Goal: Transaction & Acquisition: Book appointment/travel/reservation

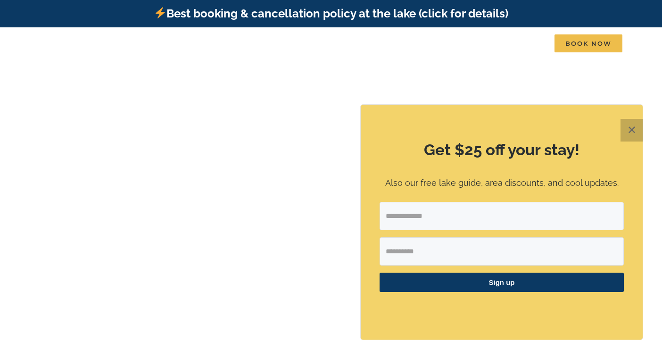
click at [632, 129] on button "✕" at bounding box center [632, 130] width 23 height 23
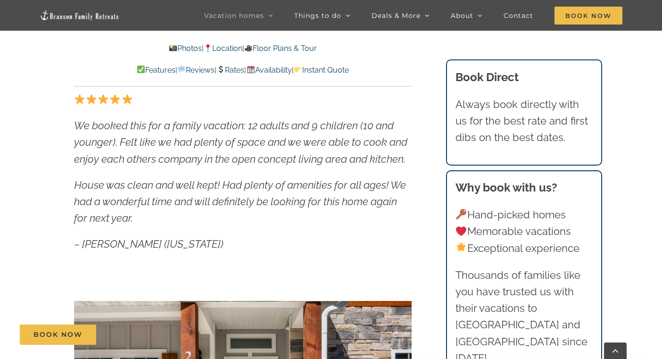
scroll to position [472, 0]
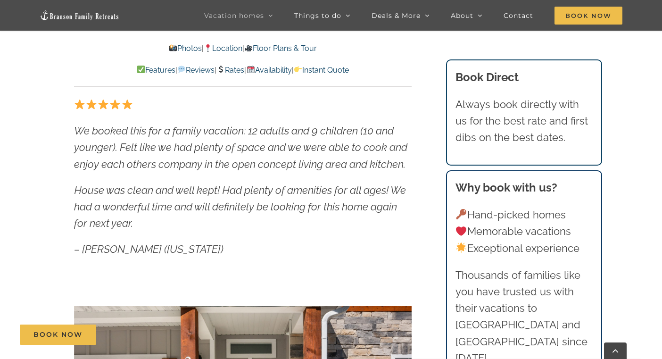
click at [173, 48] on link "Photos" at bounding box center [184, 48] width 33 height 9
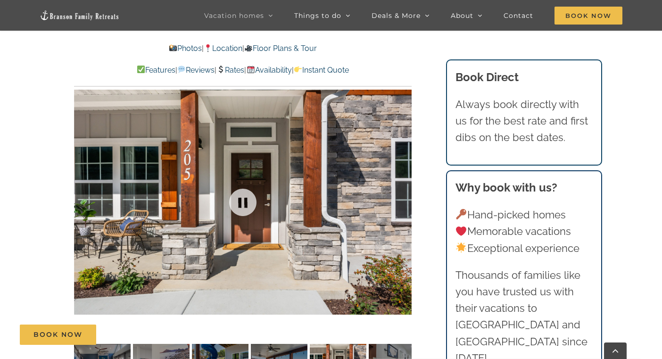
scroll to position [663, 0]
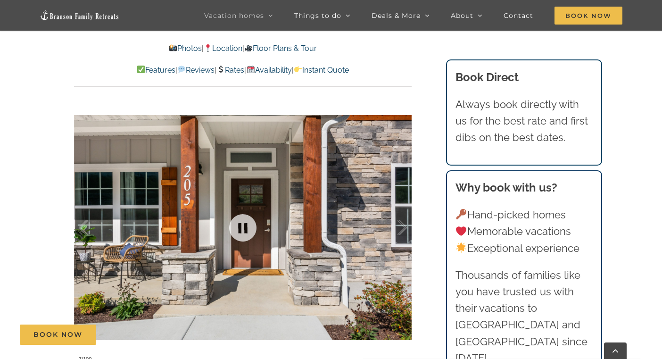
click at [285, 244] on div at bounding box center [243, 227] width 338 height 277
click at [248, 231] on link at bounding box center [243, 228] width 38 height 38
click at [244, 232] on link at bounding box center [243, 228] width 38 height 38
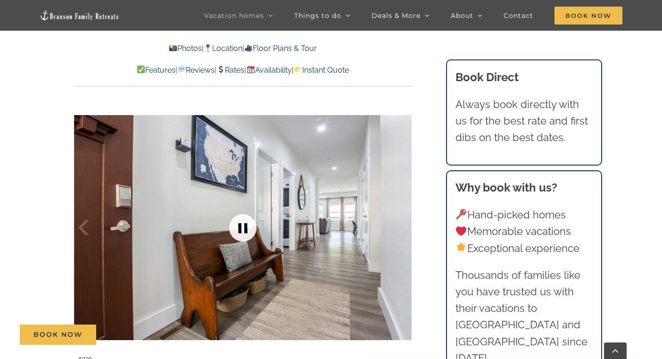
click at [240, 231] on link at bounding box center [243, 228] width 38 height 38
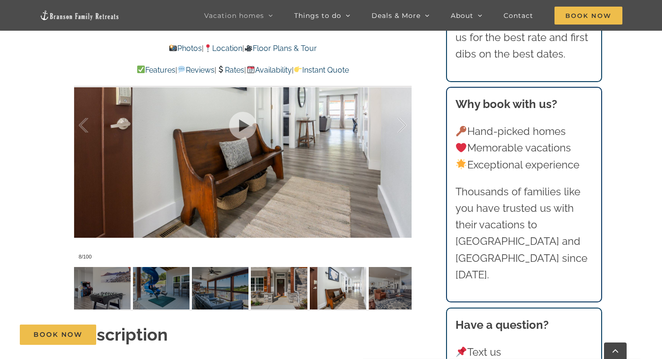
scroll to position [804, 0]
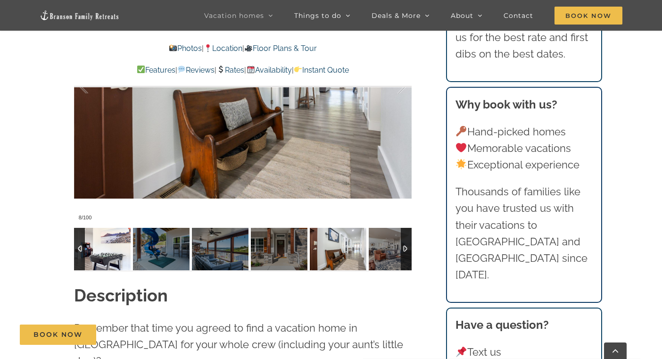
click at [102, 248] on img at bounding box center [102, 249] width 57 height 42
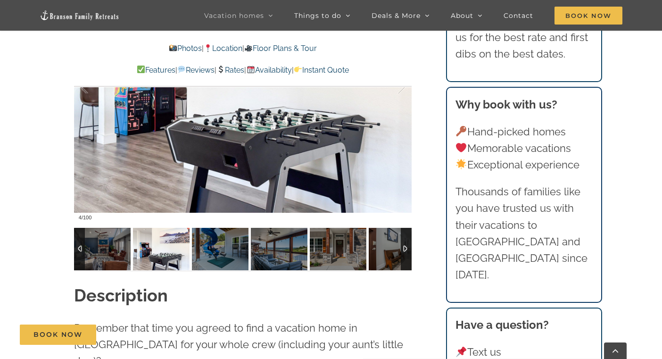
click at [81, 247] on div at bounding box center [79, 249] width 11 height 42
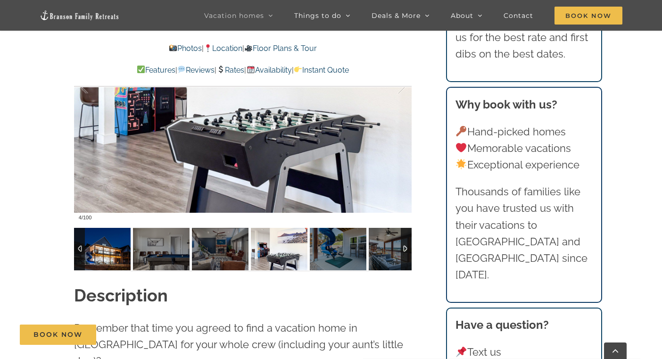
click at [103, 252] on img at bounding box center [102, 249] width 57 height 42
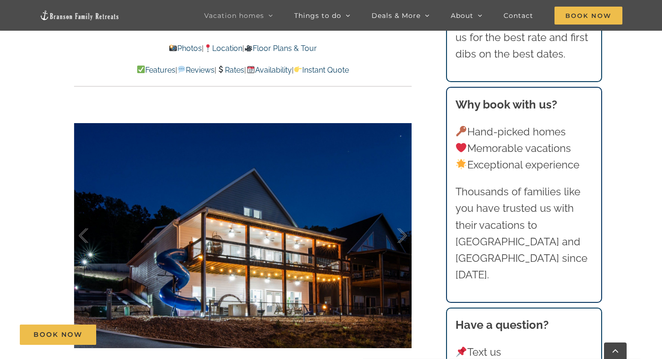
scroll to position [710, 0]
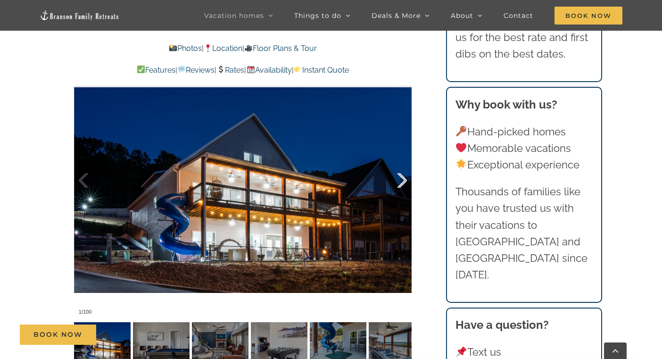
click at [403, 180] on div at bounding box center [392, 180] width 29 height 58
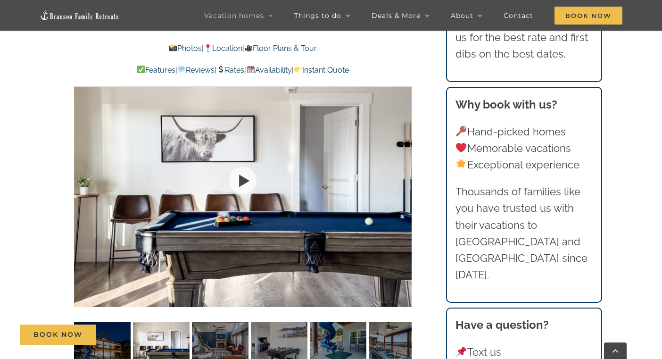
click at [404, 179] on div at bounding box center [243, 179] width 338 height 277
click at [404, 179] on div at bounding box center [392, 180] width 29 height 58
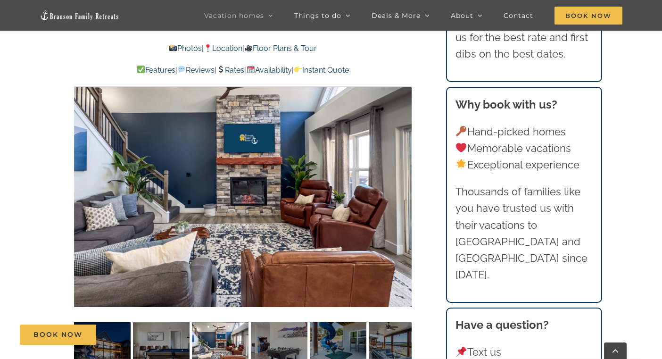
click at [404, 179] on div at bounding box center [243, 179] width 338 height 277
click at [404, 179] on div at bounding box center [392, 180] width 29 height 58
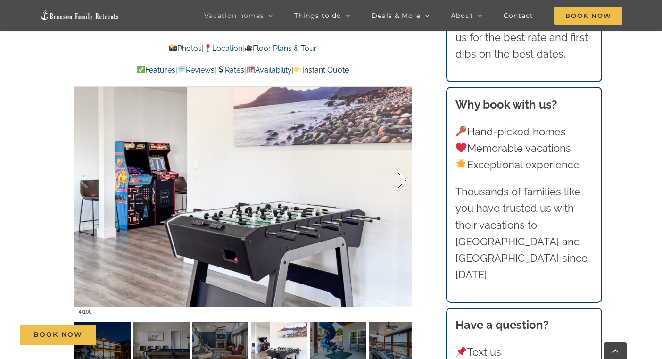
click at [404, 179] on div at bounding box center [392, 180] width 29 height 58
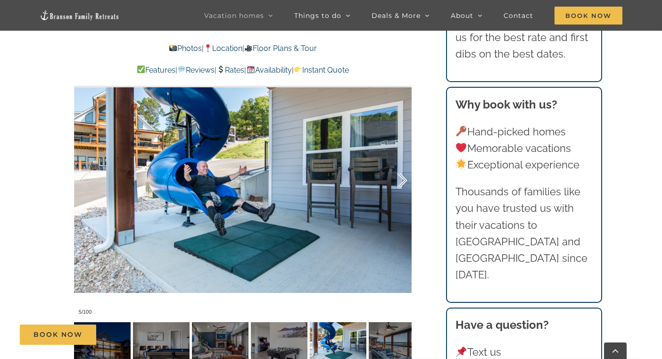
click at [404, 179] on div at bounding box center [392, 180] width 29 height 58
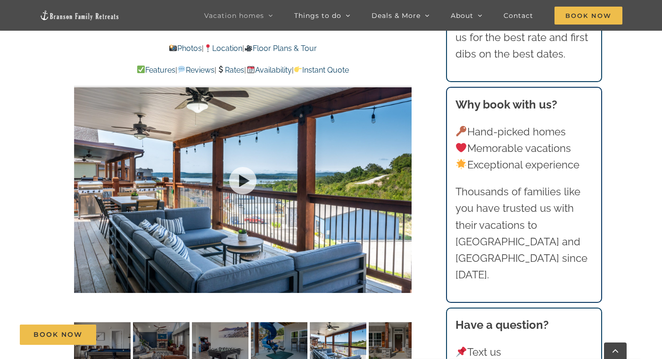
click at [404, 179] on div at bounding box center [243, 179] width 338 height 277
click at [404, 179] on div at bounding box center [392, 180] width 29 height 58
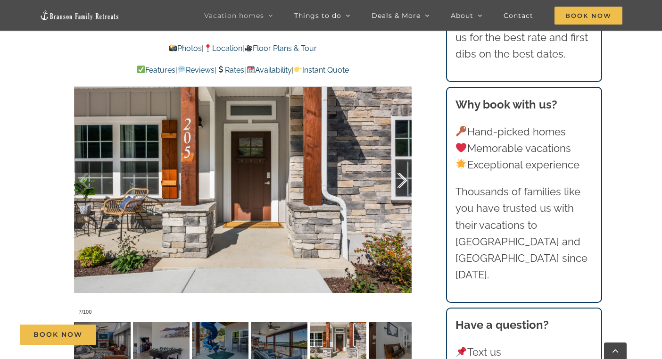
click at [404, 179] on div at bounding box center [392, 180] width 29 height 58
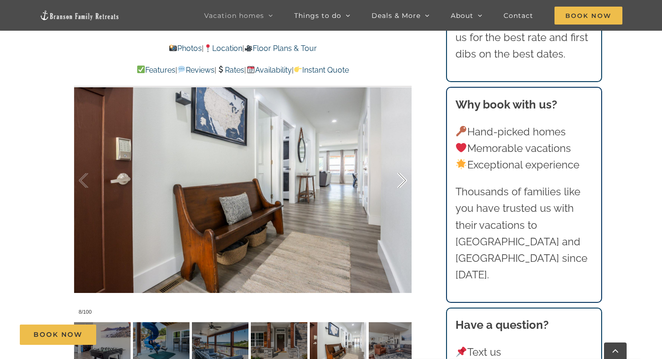
click at [404, 179] on div at bounding box center [392, 180] width 29 height 58
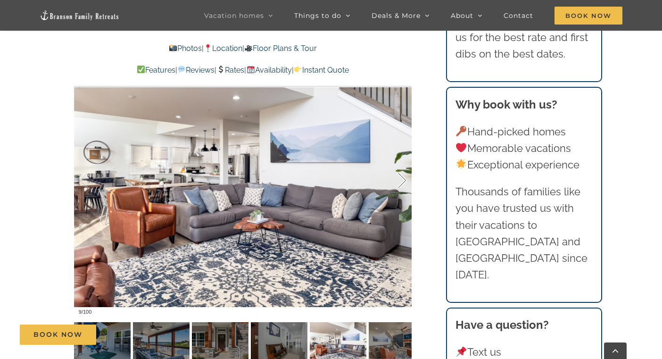
click at [404, 179] on div at bounding box center [392, 180] width 29 height 58
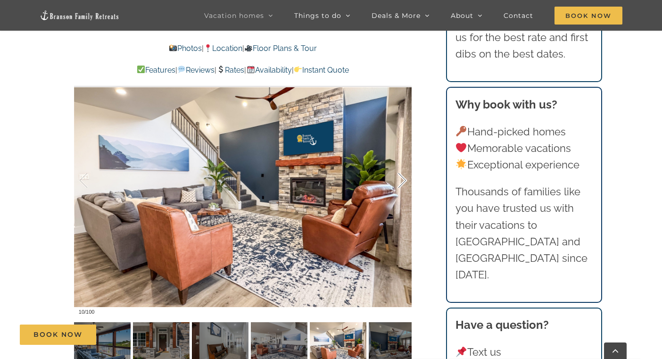
click at [404, 179] on div at bounding box center [392, 180] width 29 height 58
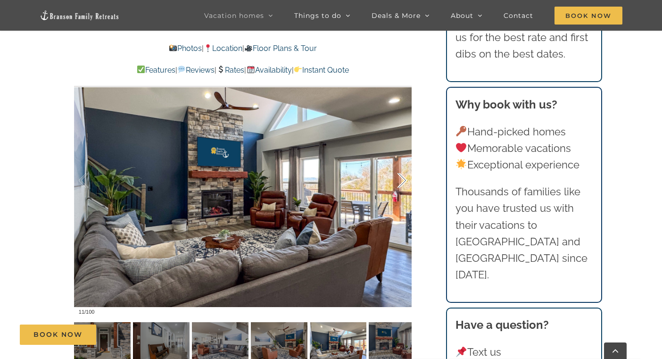
click at [403, 182] on div at bounding box center [392, 180] width 29 height 58
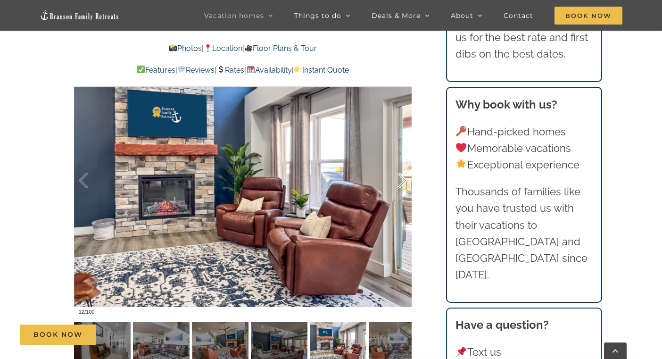
click at [403, 182] on div at bounding box center [392, 180] width 29 height 58
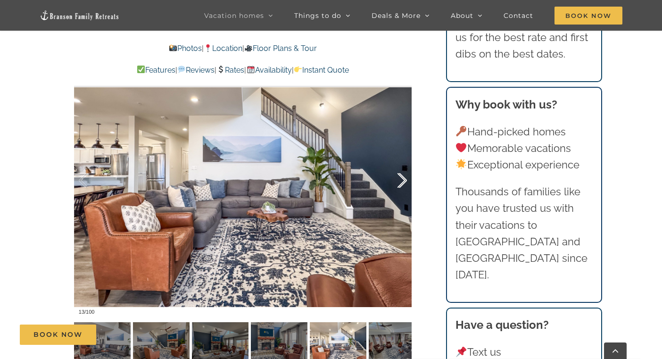
click at [403, 182] on div at bounding box center [392, 180] width 29 height 58
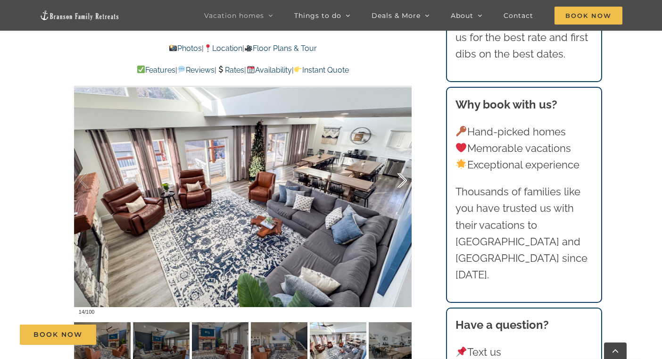
click at [403, 182] on div at bounding box center [392, 180] width 29 height 58
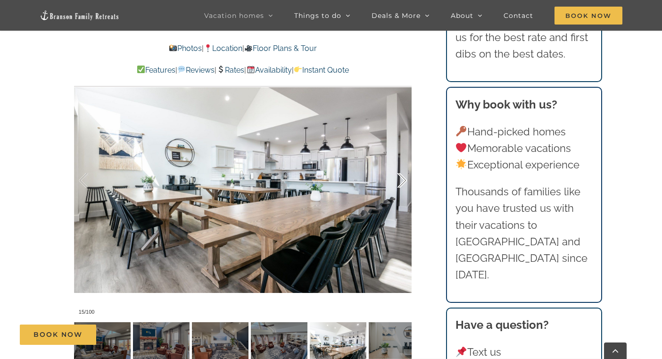
click at [403, 182] on div at bounding box center [392, 180] width 29 height 58
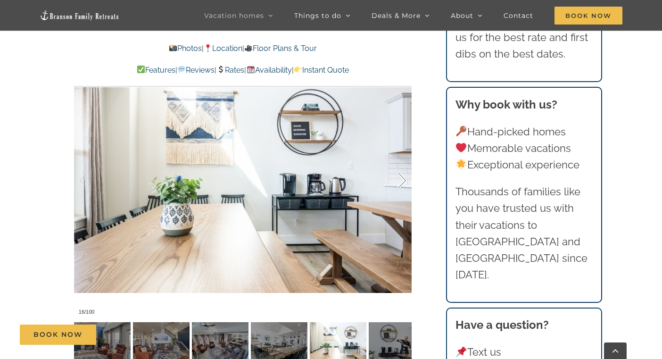
click at [403, 182] on div at bounding box center [392, 180] width 29 height 58
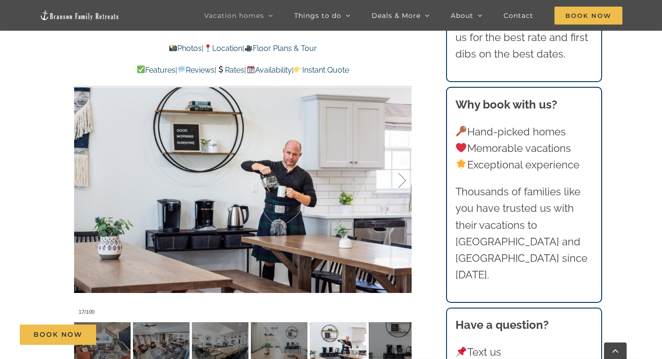
click at [403, 182] on div at bounding box center [392, 180] width 29 height 58
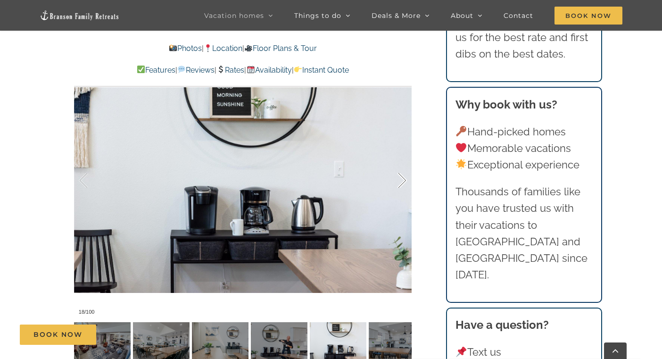
click at [403, 182] on div at bounding box center [392, 180] width 29 height 58
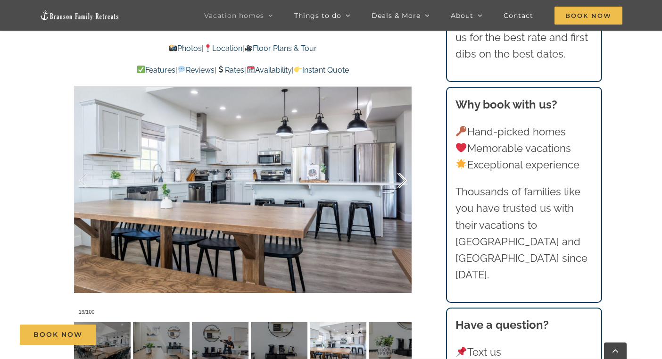
click at [403, 182] on div at bounding box center [392, 180] width 29 height 58
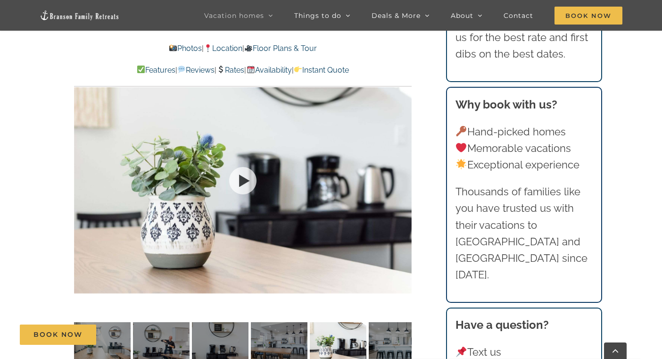
click at [403, 182] on div at bounding box center [243, 179] width 338 height 277
click at [403, 182] on div at bounding box center [392, 180] width 29 height 58
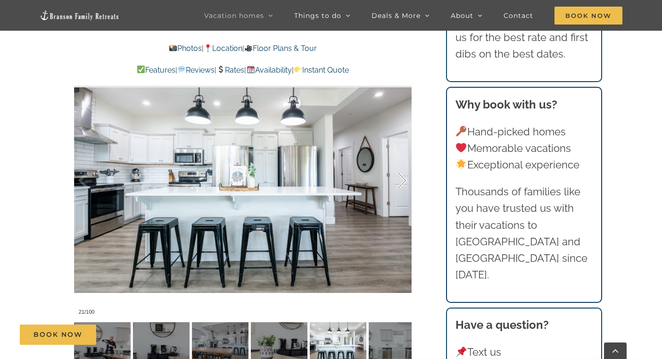
click at [403, 182] on div at bounding box center [392, 180] width 29 height 58
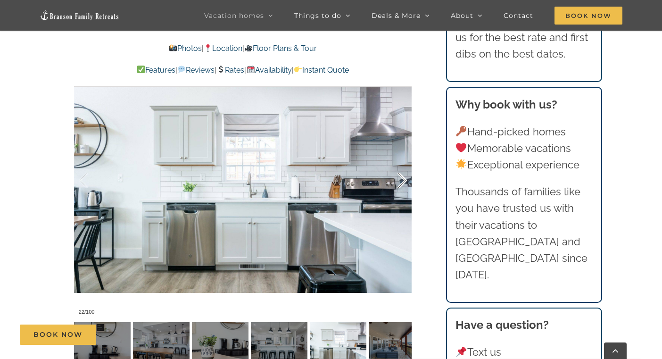
click at [403, 182] on div at bounding box center [392, 180] width 29 height 58
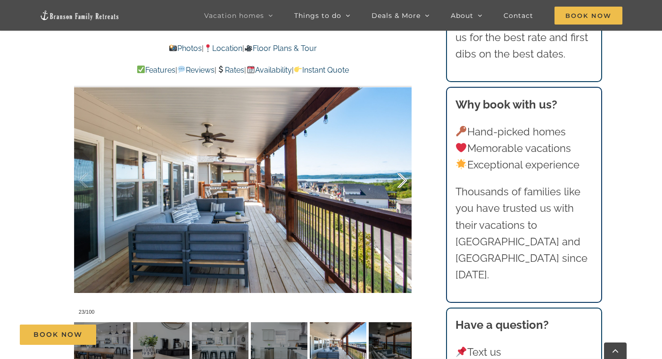
click at [403, 182] on div at bounding box center [392, 180] width 29 height 58
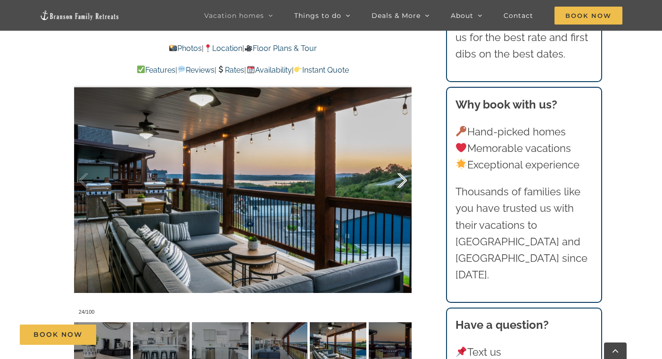
click at [403, 182] on div at bounding box center [392, 180] width 29 height 58
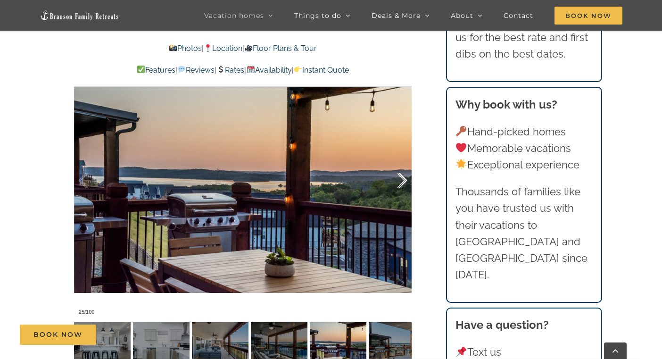
click at [403, 182] on div at bounding box center [392, 180] width 29 height 58
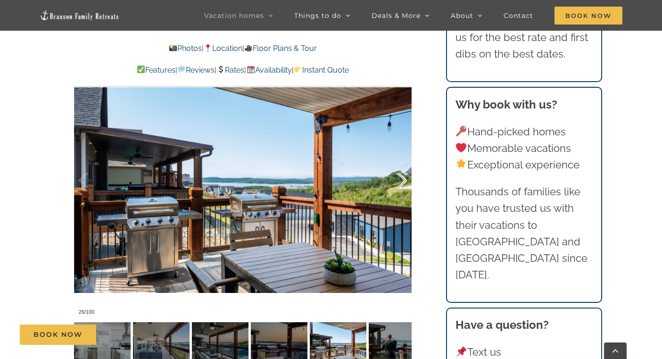
click at [403, 182] on div at bounding box center [392, 180] width 29 height 58
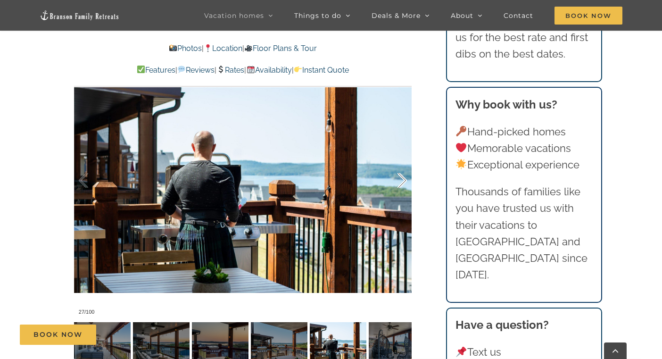
click at [403, 182] on div at bounding box center [392, 180] width 29 height 58
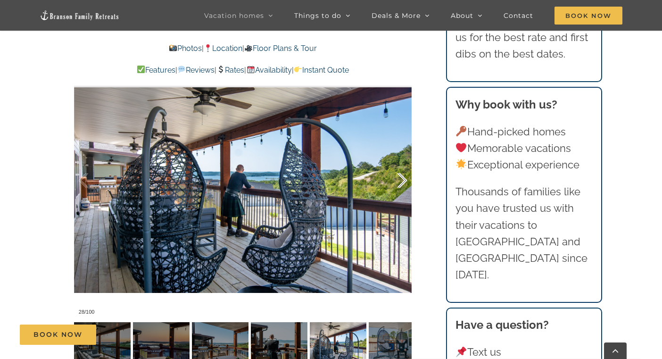
click at [403, 182] on div at bounding box center [392, 180] width 29 height 58
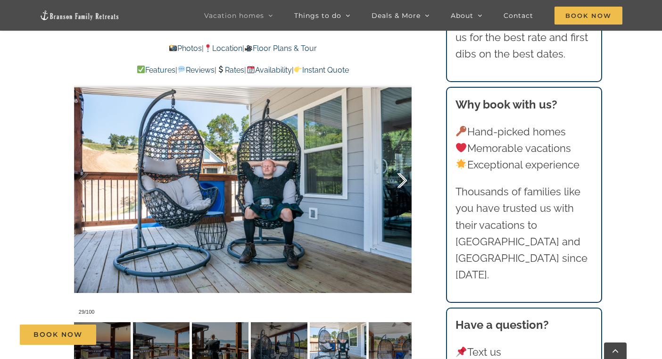
click at [403, 182] on div at bounding box center [392, 180] width 29 height 58
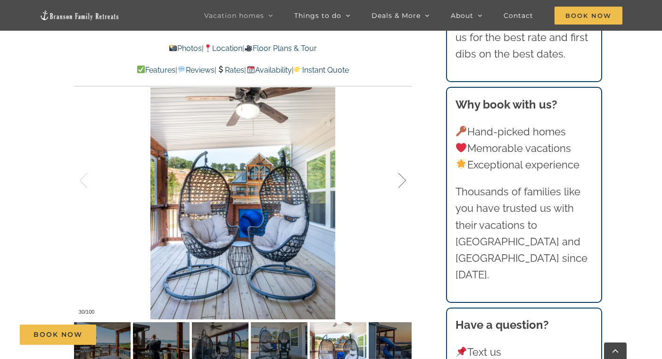
click at [403, 182] on div at bounding box center [392, 180] width 29 height 58
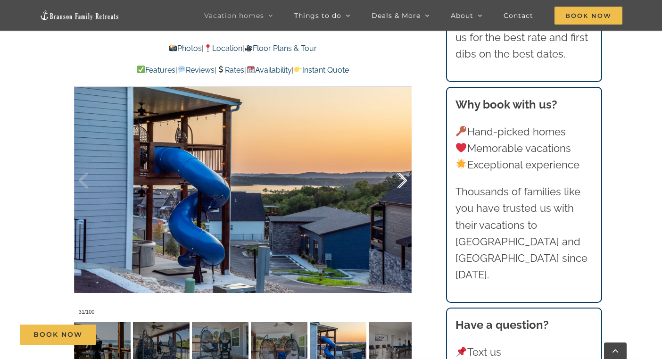
click at [403, 182] on div at bounding box center [392, 180] width 29 height 58
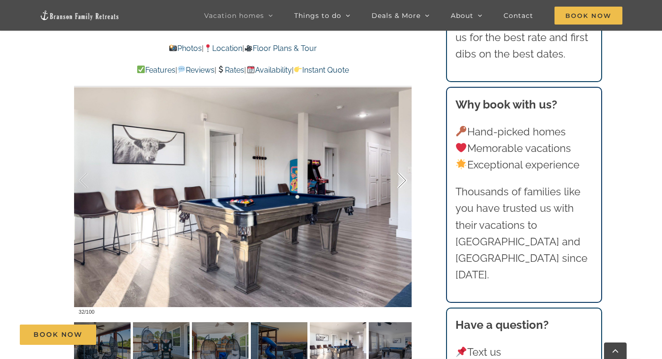
click at [403, 182] on div at bounding box center [392, 180] width 29 height 58
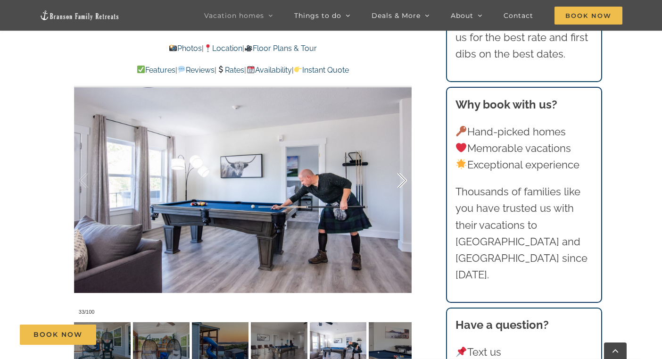
click at [403, 182] on div at bounding box center [392, 180] width 29 height 58
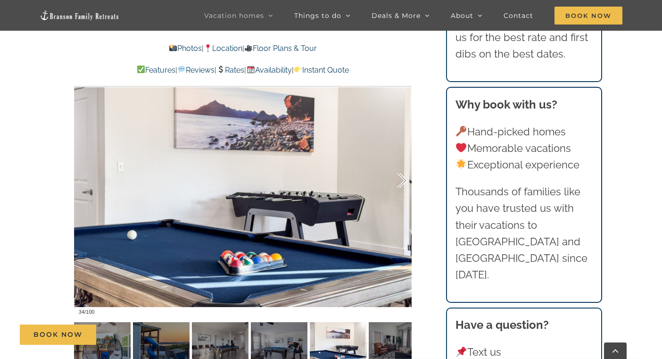
click at [403, 182] on div at bounding box center [392, 180] width 29 height 58
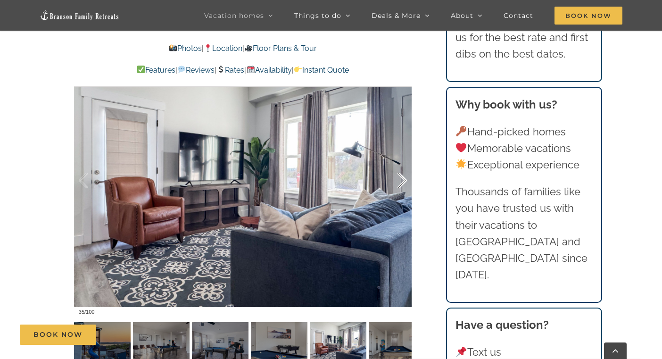
click at [403, 182] on div at bounding box center [392, 180] width 29 height 58
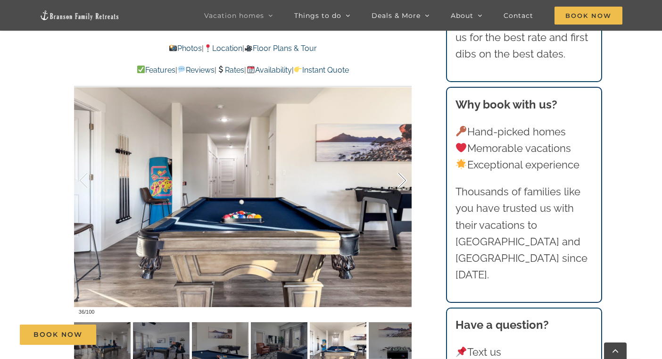
click at [403, 182] on div at bounding box center [392, 180] width 29 height 58
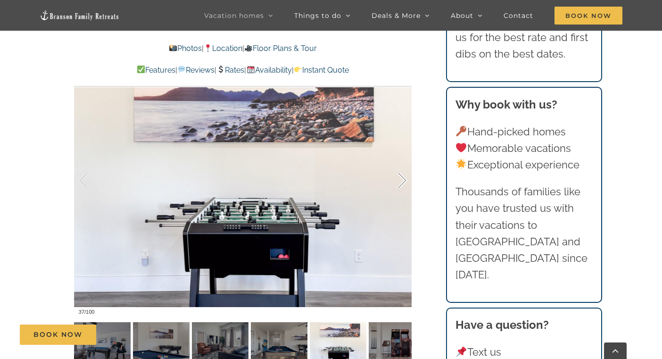
click at [403, 182] on div at bounding box center [392, 180] width 29 height 58
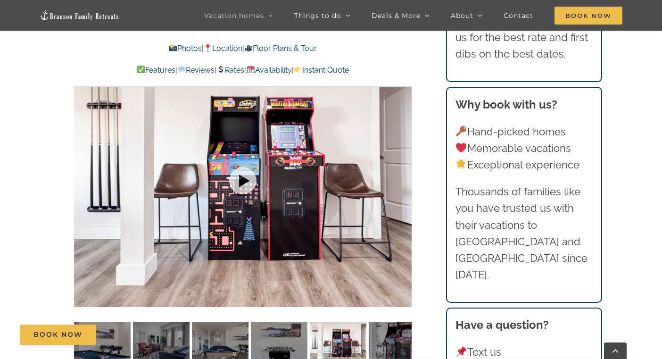
click at [403, 182] on div at bounding box center [243, 179] width 338 height 277
click at [403, 182] on div at bounding box center [392, 180] width 29 height 58
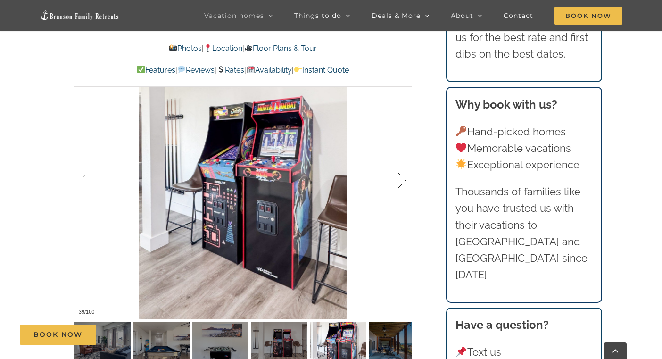
click at [403, 182] on div at bounding box center [392, 180] width 29 height 58
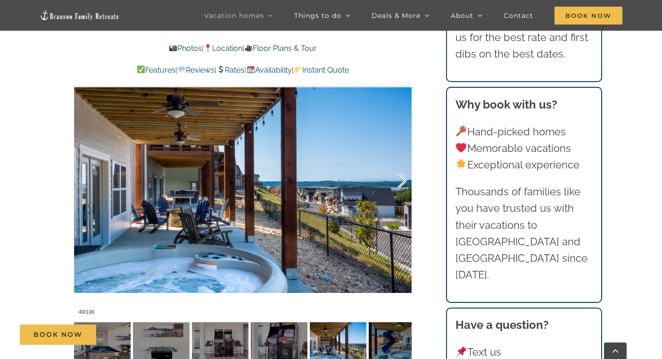
click at [403, 182] on div at bounding box center [392, 180] width 29 height 58
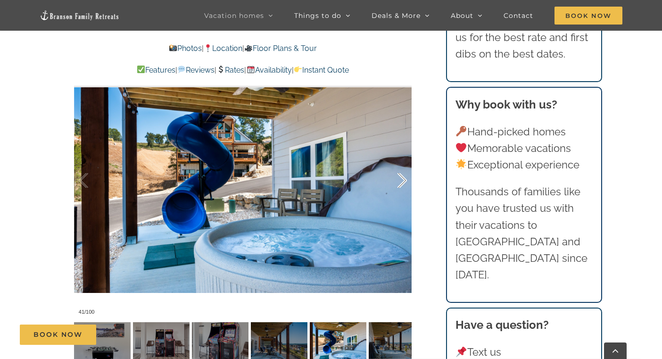
click at [403, 182] on div at bounding box center [392, 180] width 29 height 58
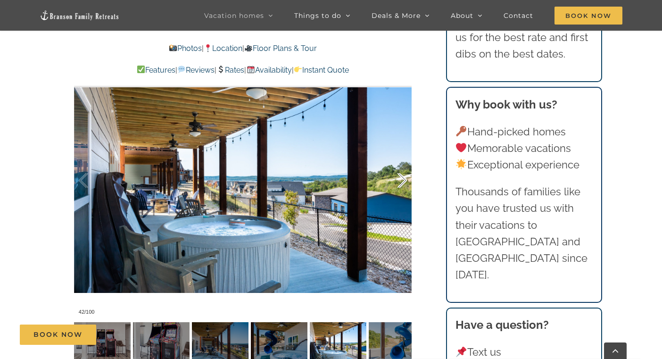
click at [403, 182] on div at bounding box center [392, 180] width 29 height 58
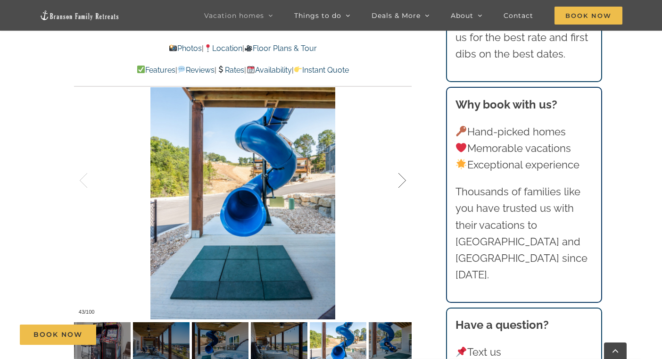
click at [403, 182] on div at bounding box center [392, 180] width 29 height 58
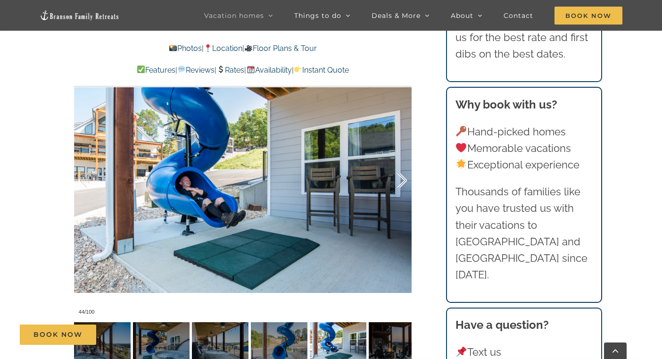
click at [403, 182] on div at bounding box center [392, 180] width 29 height 58
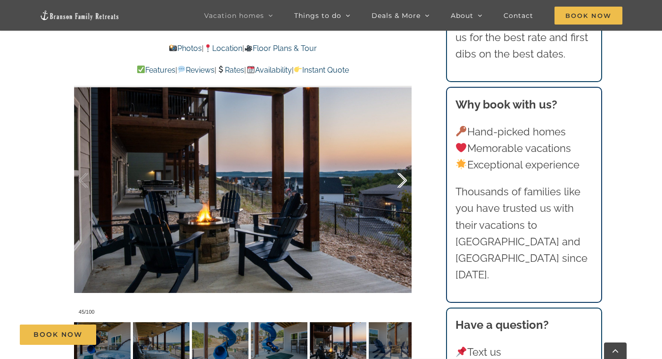
click at [403, 182] on div at bounding box center [392, 180] width 29 height 58
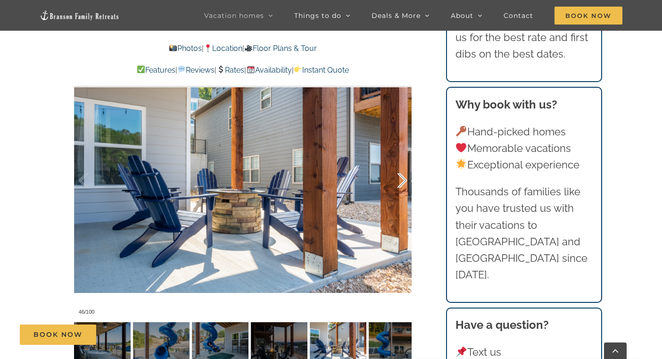
click at [403, 182] on div at bounding box center [392, 180] width 29 height 58
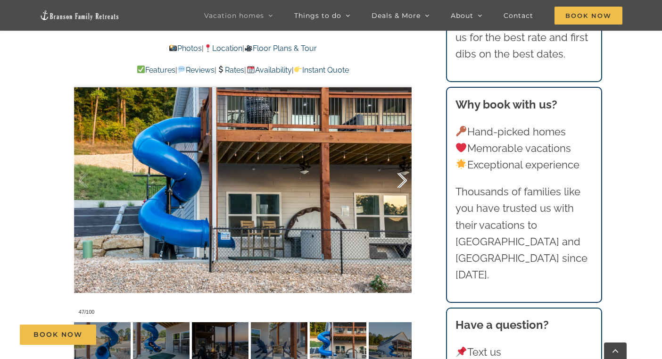
click at [403, 182] on div at bounding box center [392, 180] width 29 height 58
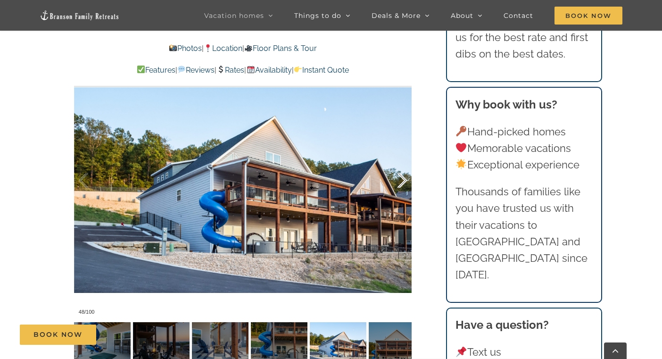
click at [403, 182] on div at bounding box center [392, 180] width 29 height 58
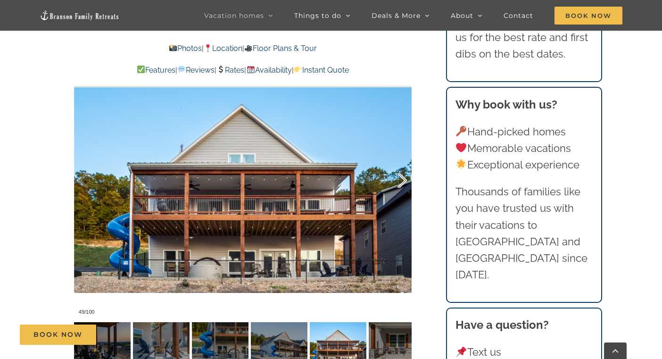
click at [403, 182] on div at bounding box center [392, 180] width 29 height 58
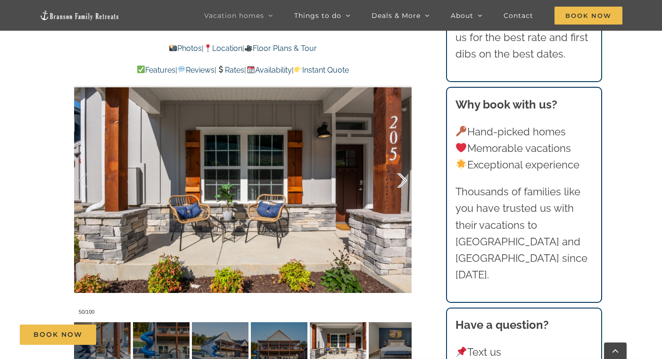
click at [403, 182] on div at bounding box center [392, 180] width 29 height 58
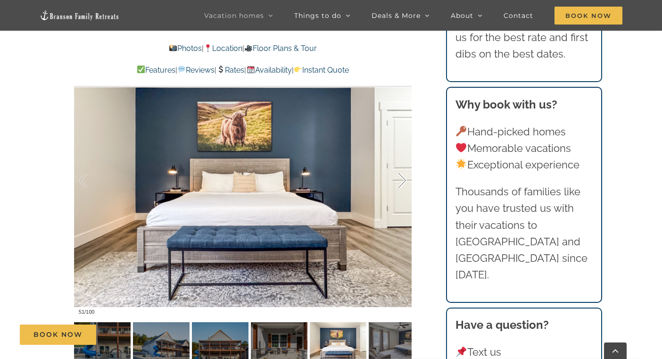
click at [403, 182] on div at bounding box center [392, 180] width 29 height 58
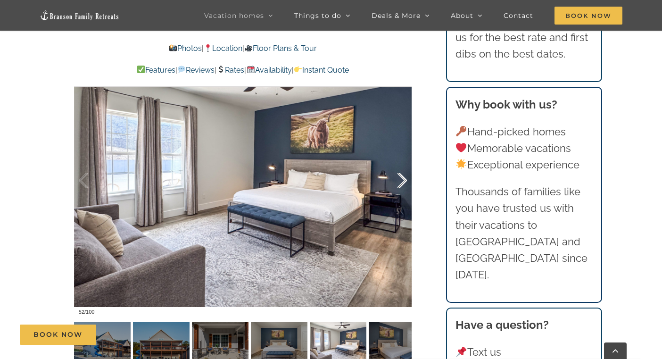
click at [403, 182] on div at bounding box center [392, 180] width 29 height 58
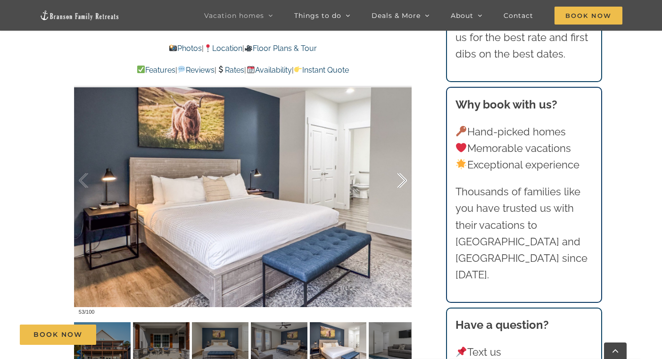
click at [403, 182] on div at bounding box center [392, 180] width 29 height 58
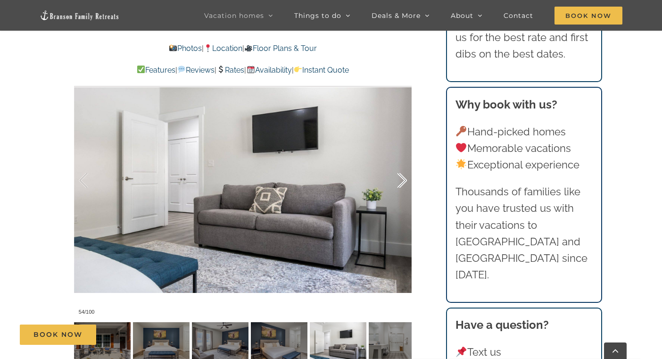
click at [403, 182] on div at bounding box center [392, 180] width 29 height 58
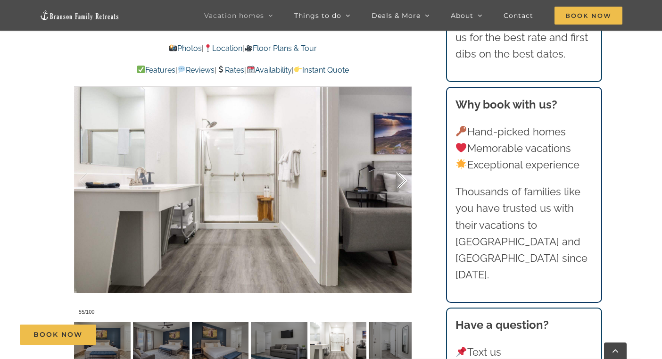
click at [403, 182] on div at bounding box center [392, 180] width 29 height 58
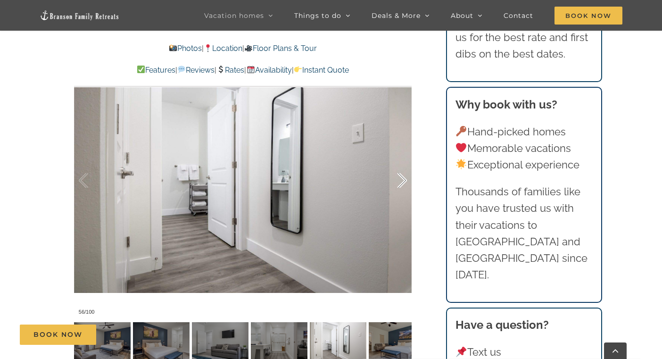
click at [403, 182] on div at bounding box center [392, 180] width 29 height 58
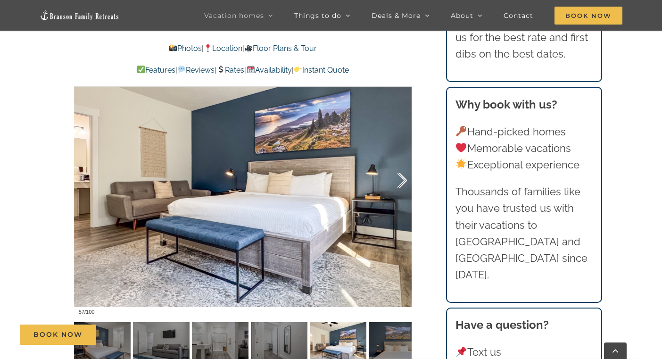
click at [403, 182] on div at bounding box center [392, 180] width 29 height 58
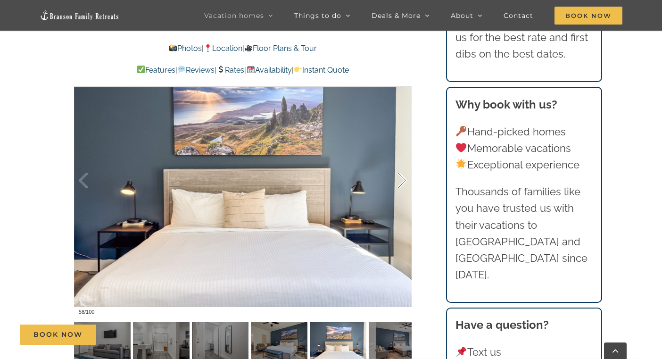
click at [403, 182] on div at bounding box center [392, 180] width 29 height 58
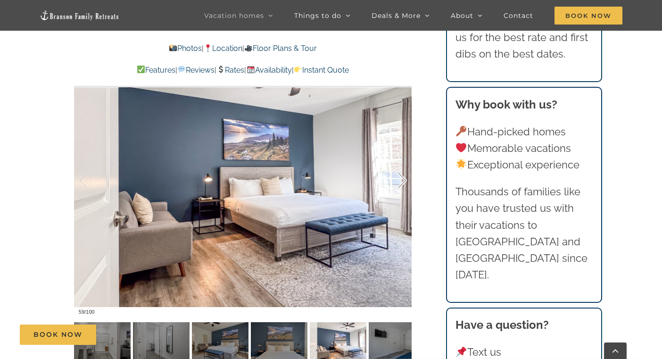
click at [403, 182] on div at bounding box center [392, 180] width 29 height 58
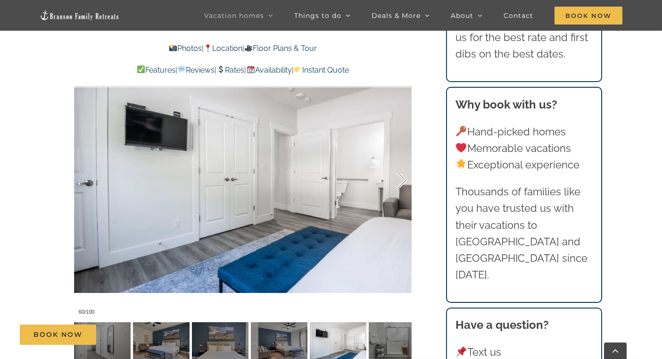
click at [403, 182] on div at bounding box center [392, 180] width 29 height 58
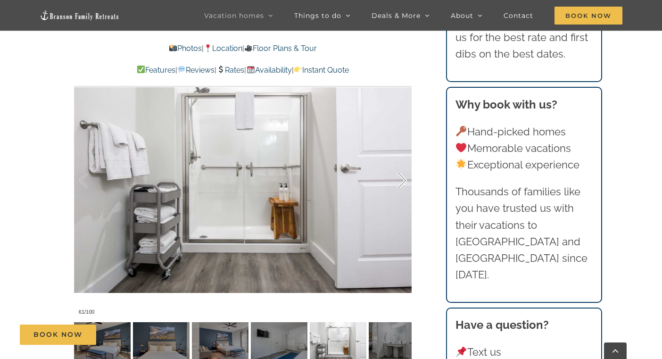
click at [403, 182] on div at bounding box center [392, 180] width 29 height 58
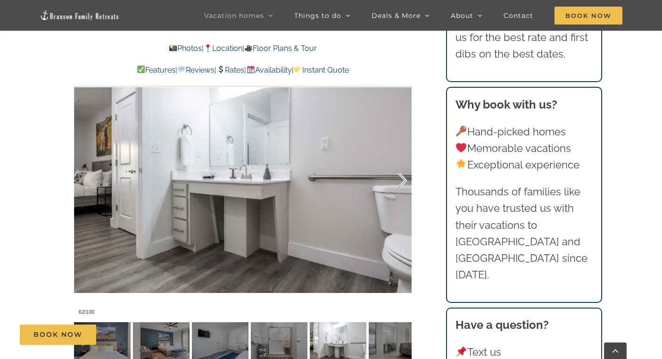
click at [403, 182] on div at bounding box center [392, 180] width 29 height 58
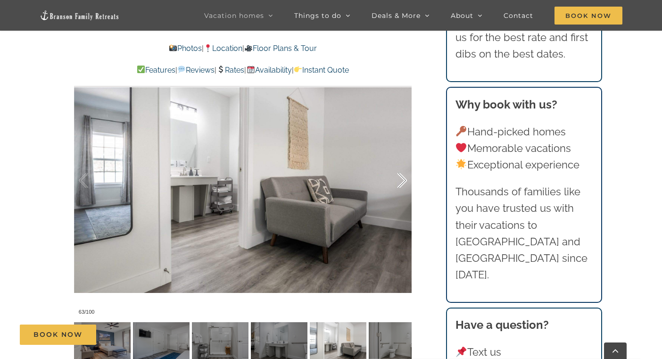
click at [403, 182] on div at bounding box center [392, 180] width 29 height 58
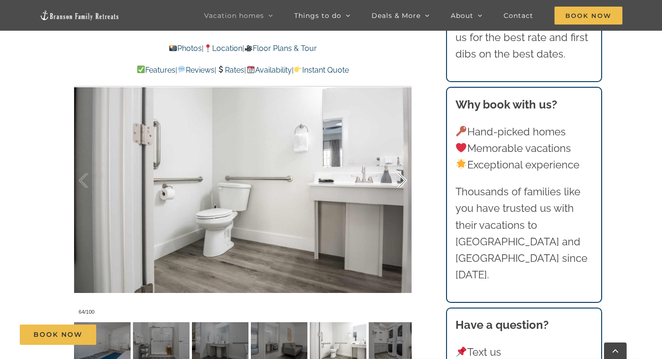
click at [403, 182] on div at bounding box center [392, 180] width 29 height 58
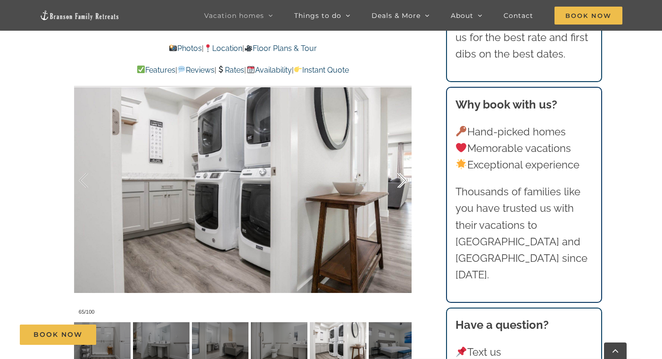
click at [403, 182] on div at bounding box center [392, 180] width 29 height 58
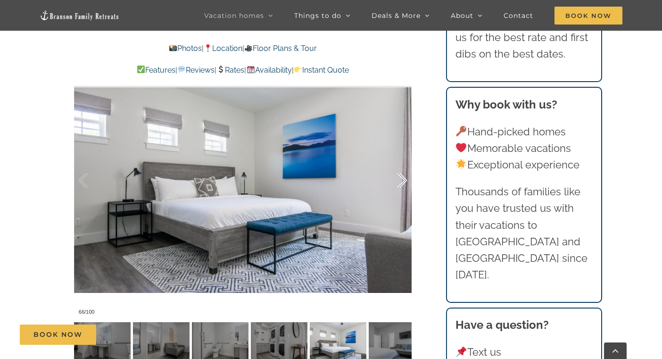
click at [403, 182] on div at bounding box center [392, 180] width 29 height 58
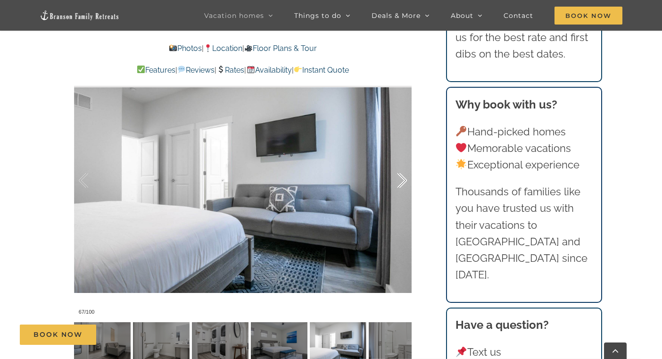
click at [403, 182] on div at bounding box center [392, 180] width 29 height 58
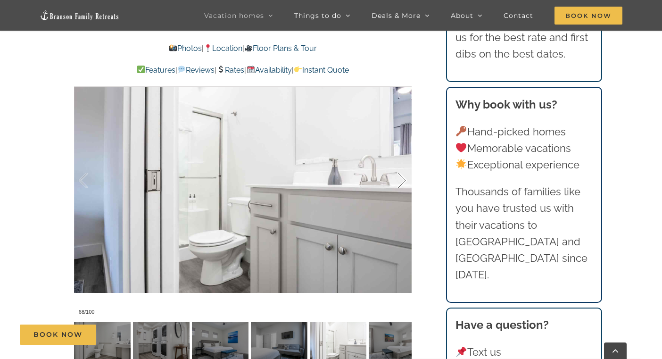
click at [403, 182] on div at bounding box center [392, 180] width 29 height 58
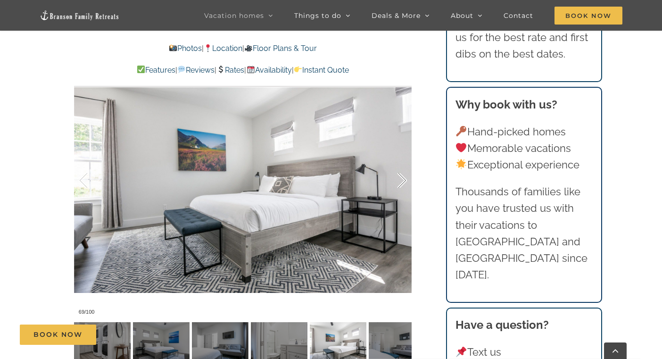
click at [403, 182] on div at bounding box center [392, 180] width 29 height 58
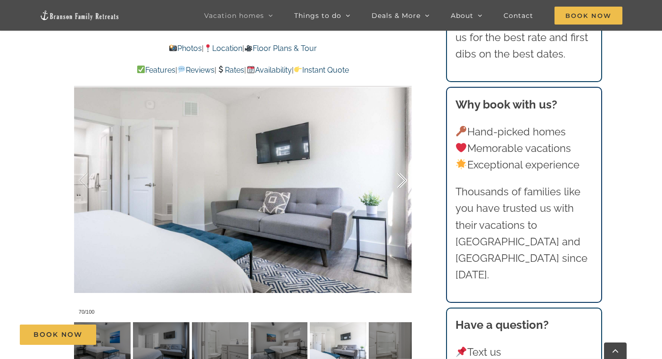
click at [403, 182] on div at bounding box center [392, 180] width 29 height 58
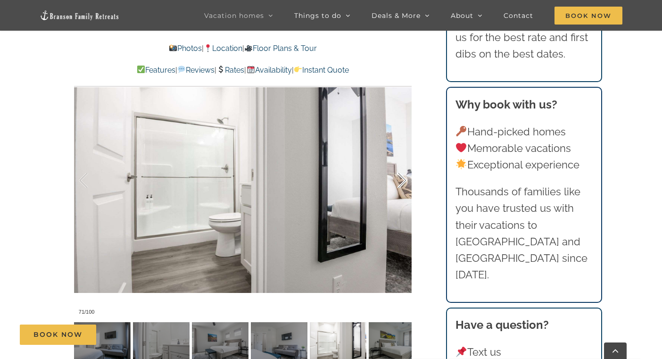
click at [403, 182] on div at bounding box center [392, 180] width 29 height 58
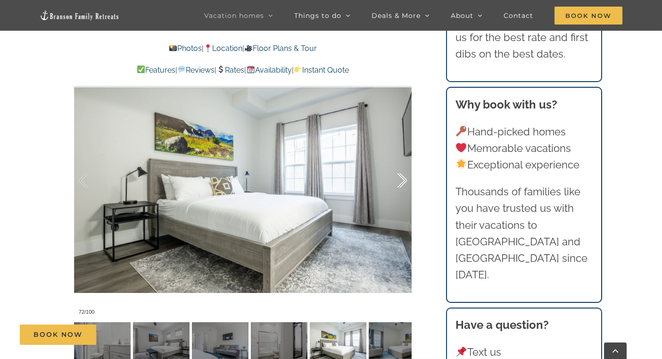
click at [403, 182] on div at bounding box center [392, 180] width 29 height 58
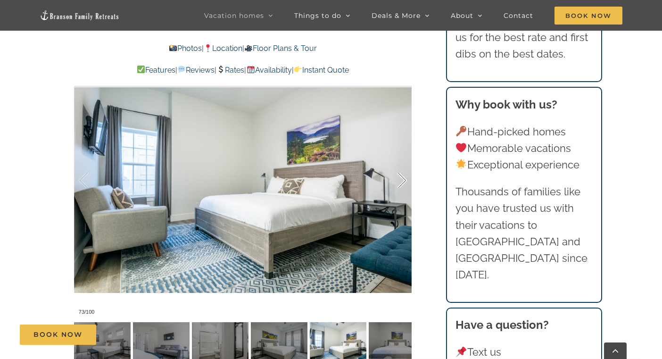
click at [403, 182] on div at bounding box center [392, 180] width 29 height 58
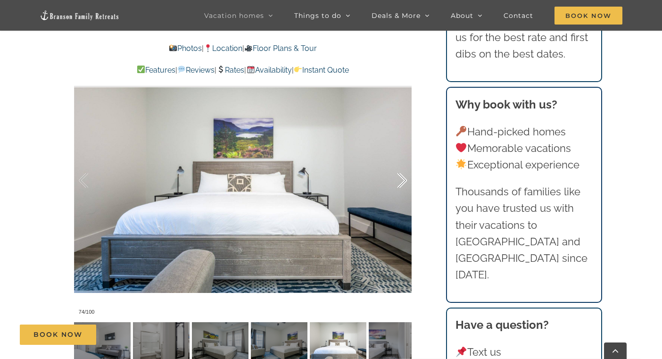
click at [403, 182] on div at bounding box center [392, 180] width 29 height 58
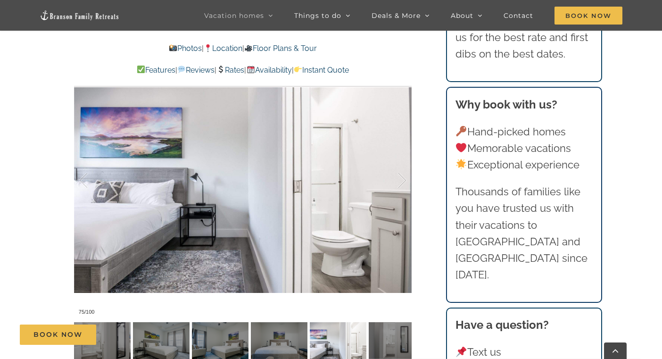
click at [232, 69] on link "Rates" at bounding box center [230, 70] width 28 height 9
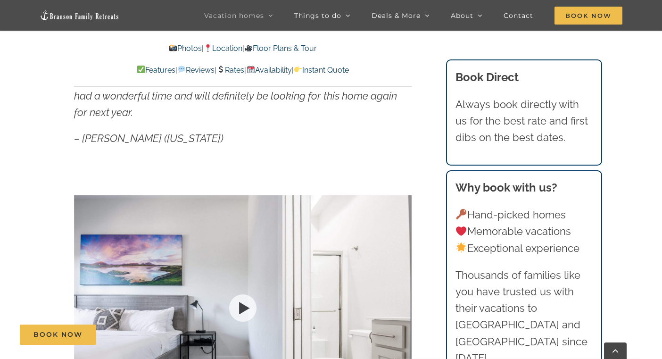
scroll to position [320, 0]
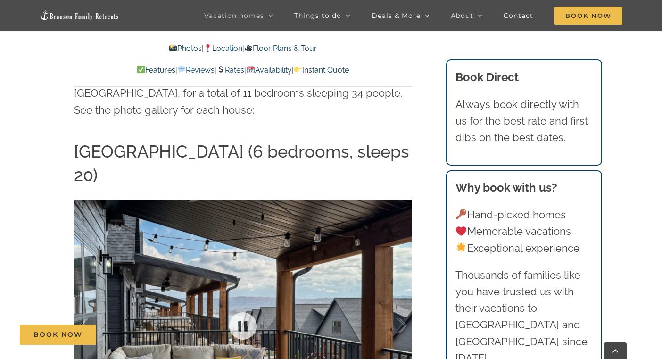
scroll to position [1226, 0]
